Goal: Information Seeking & Learning: Learn about a topic

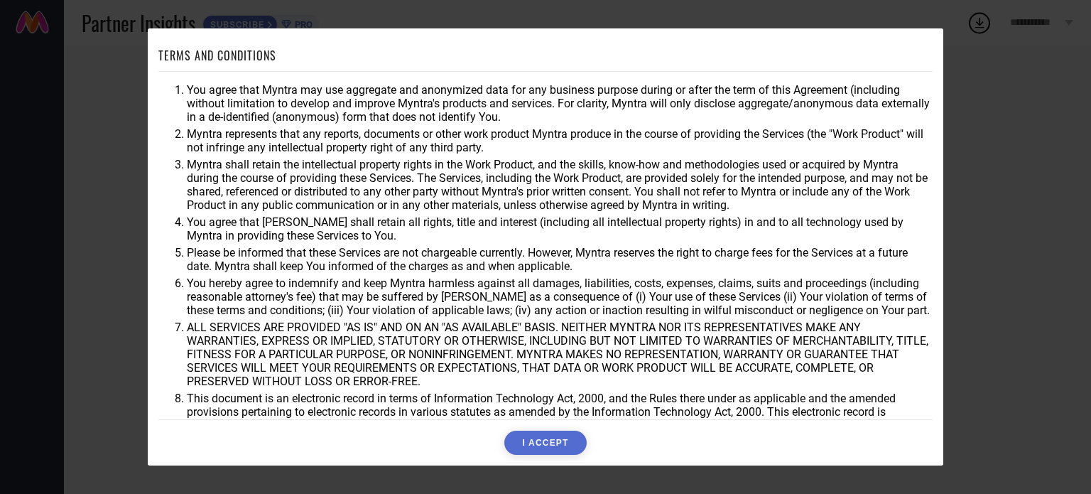
click at [990, 75] on div "TERMS AND CONDITIONS You agree that Myntra may use aggregate and anonymized dat…" at bounding box center [545, 247] width 1091 height 494
click at [1015, 308] on div "TERMS AND CONDITIONS You agree that Myntra may use aggregate and anonymized dat…" at bounding box center [545, 247] width 1091 height 494
